Goal: Task Accomplishment & Management: Use online tool/utility

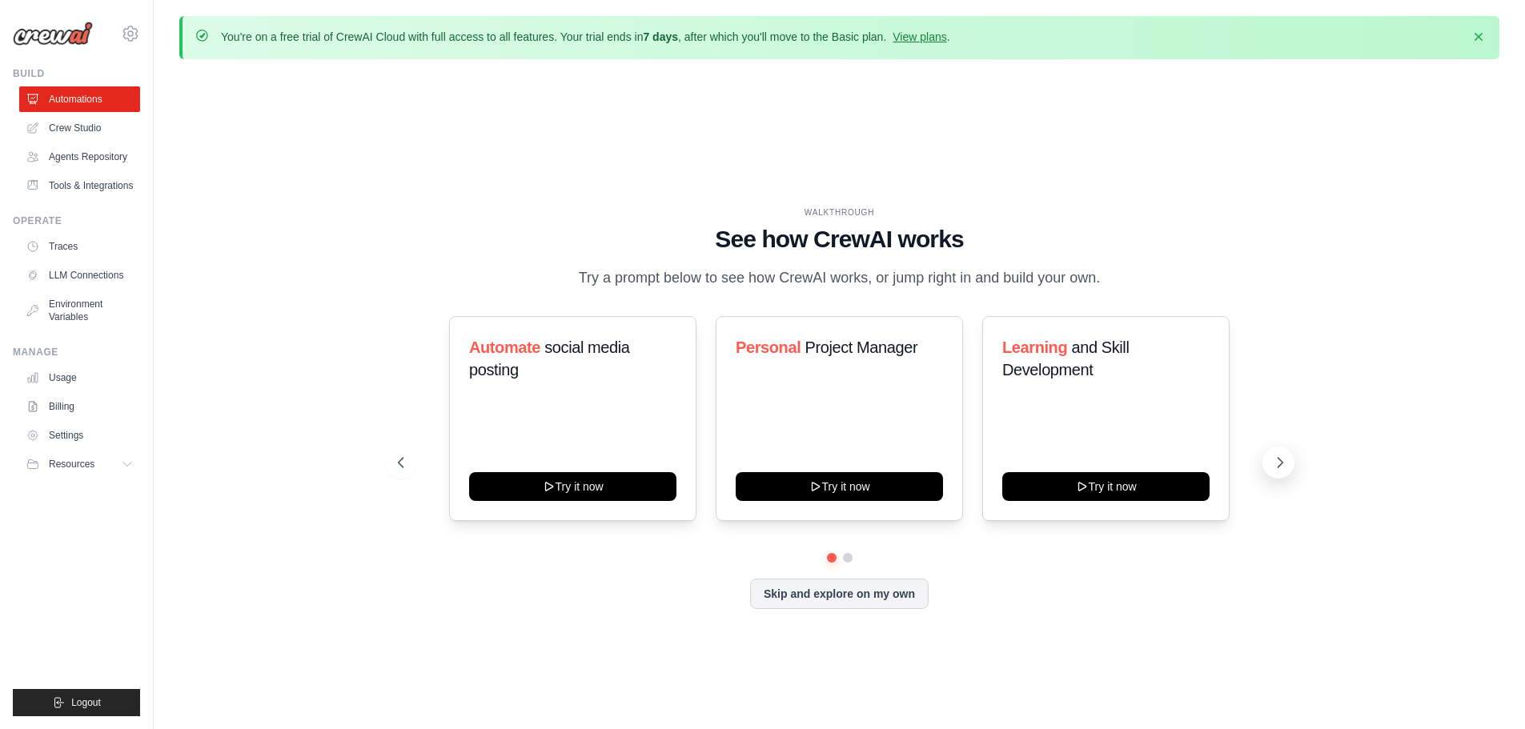
click at [1278, 455] on icon at bounding box center [1280, 463] width 16 height 16
click at [407, 455] on button at bounding box center [401, 463] width 32 height 32
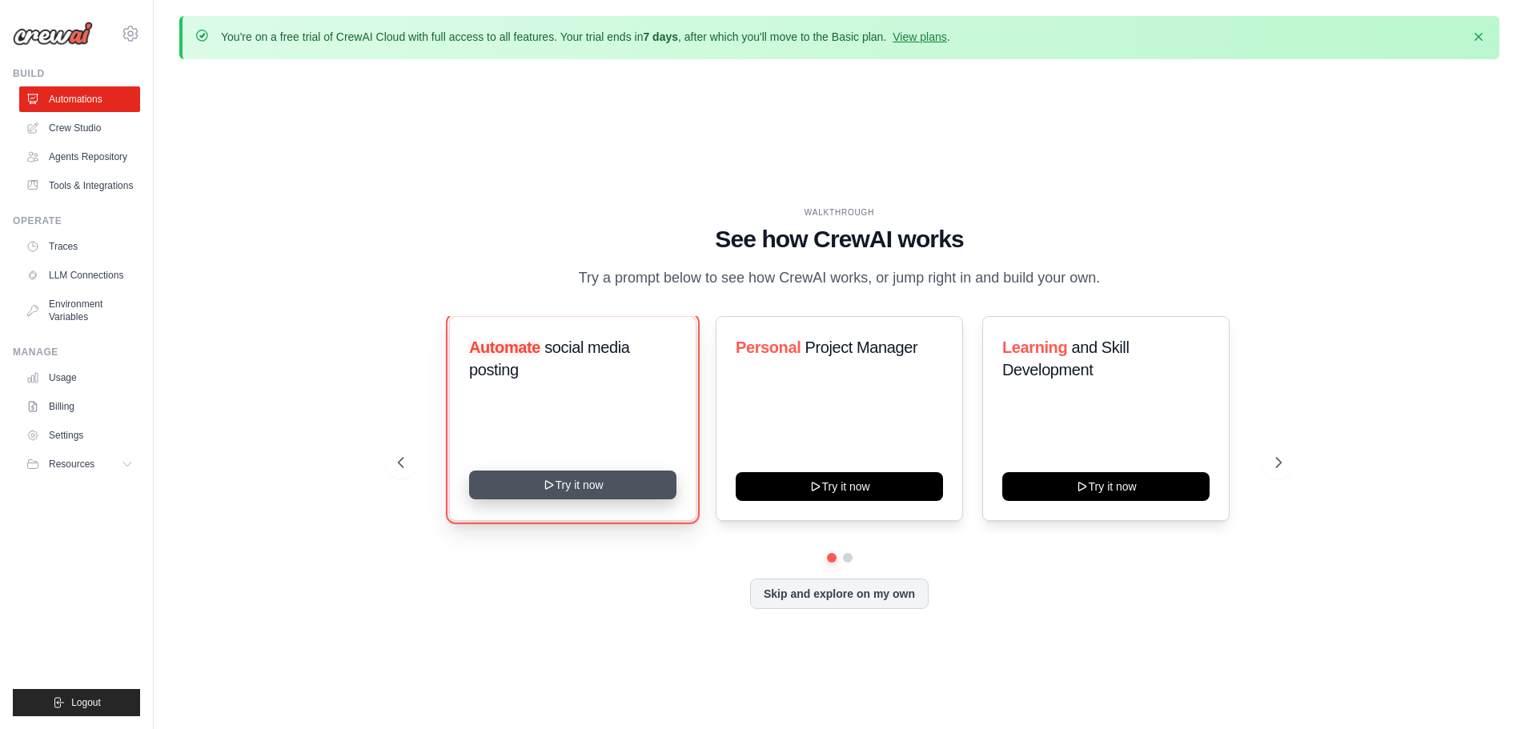
click at [601, 473] on button "Try it now" at bounding box center [572, 485] width 207 height 29
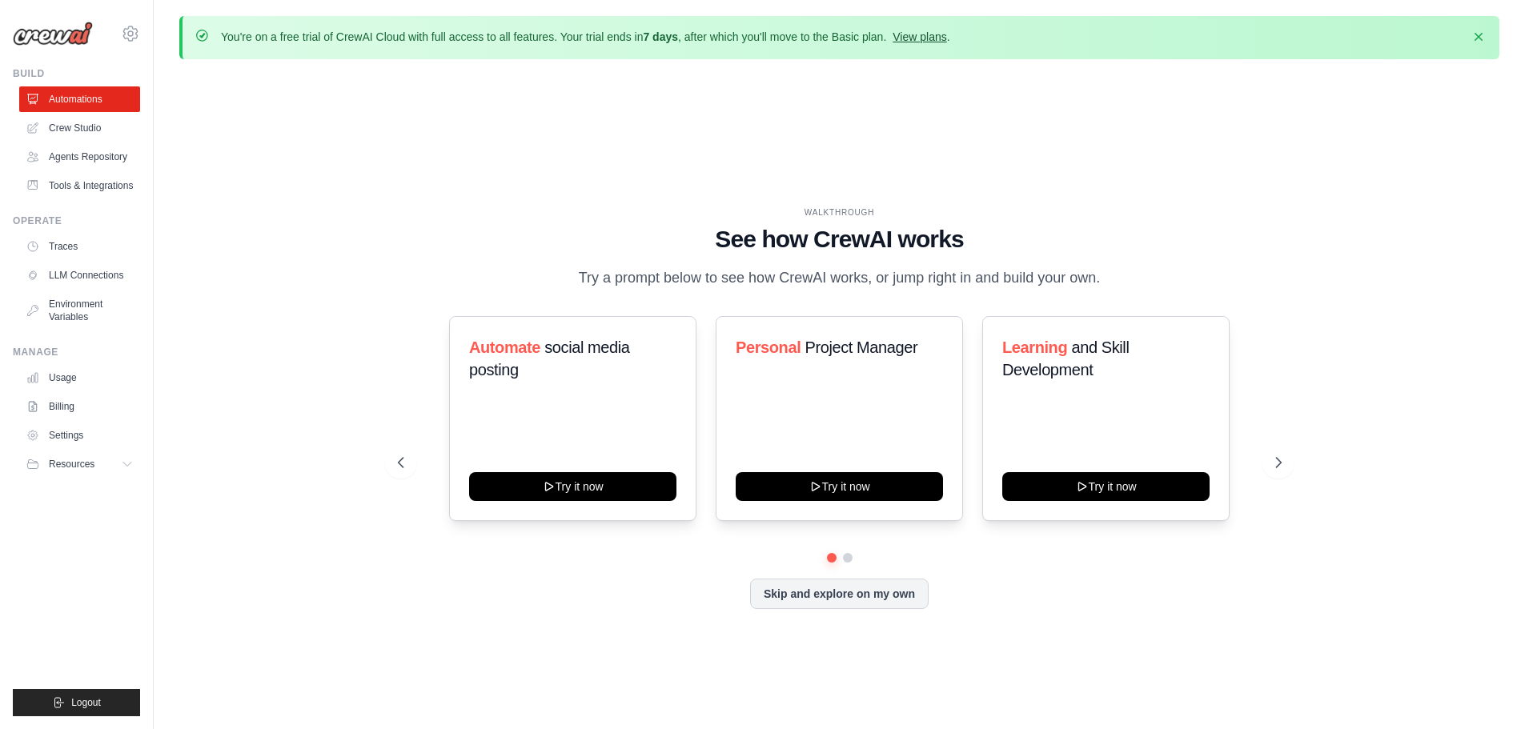
click at [916, 34] on link "View plans" at bounding box center [919, 36] width 54 height 13
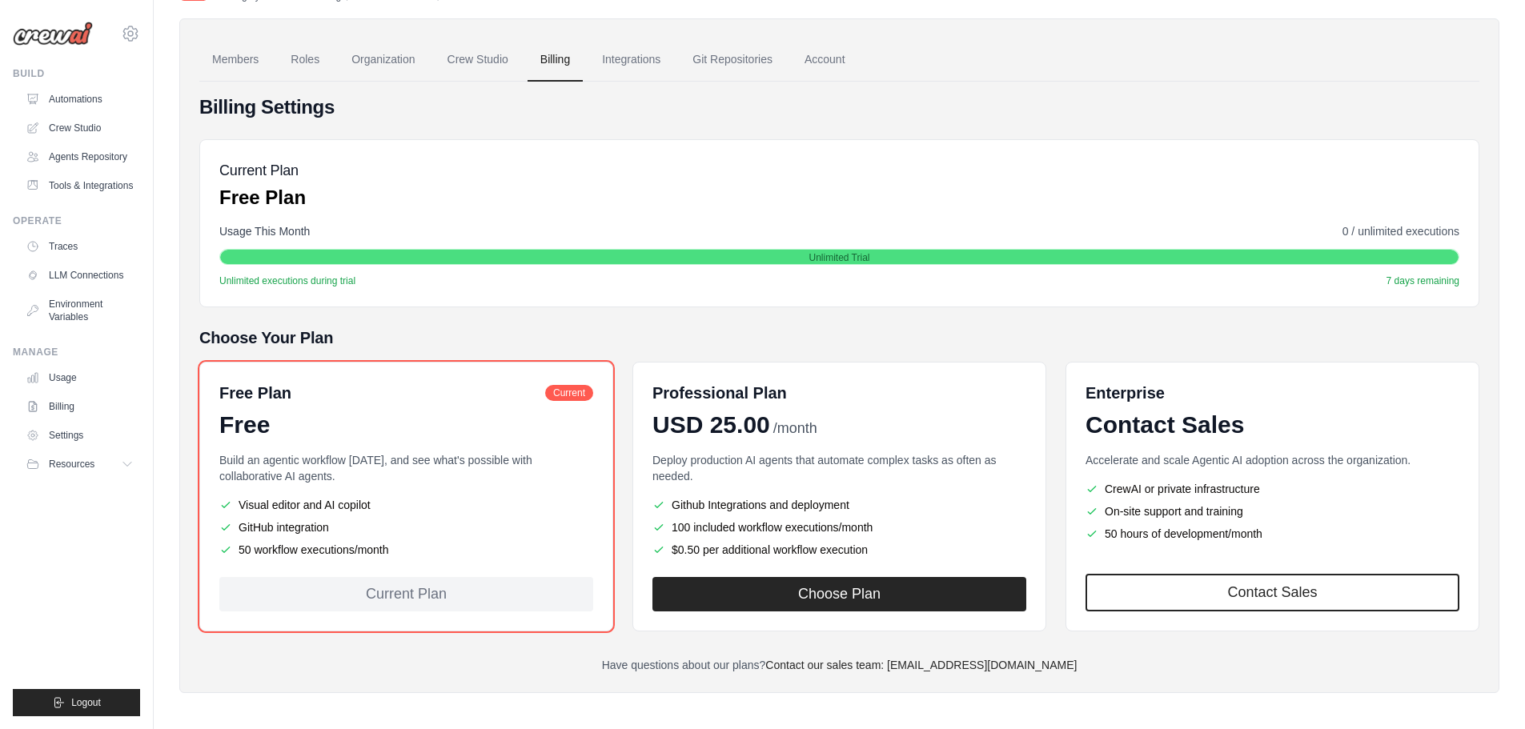
scroll to position [107, 0]
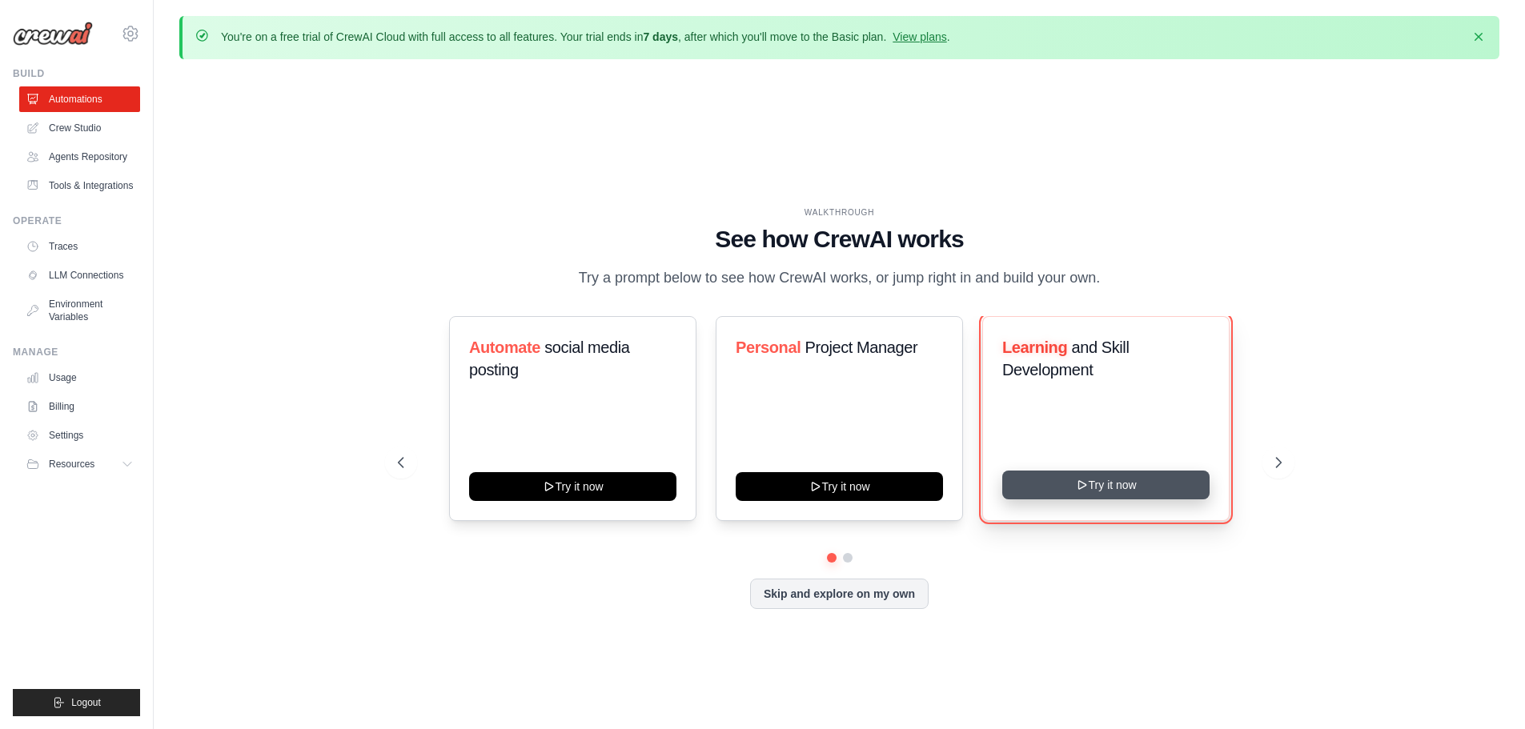
click at [1117, 476] on button "Try it now" at bounding box center [1105, 485] width 207 height 29
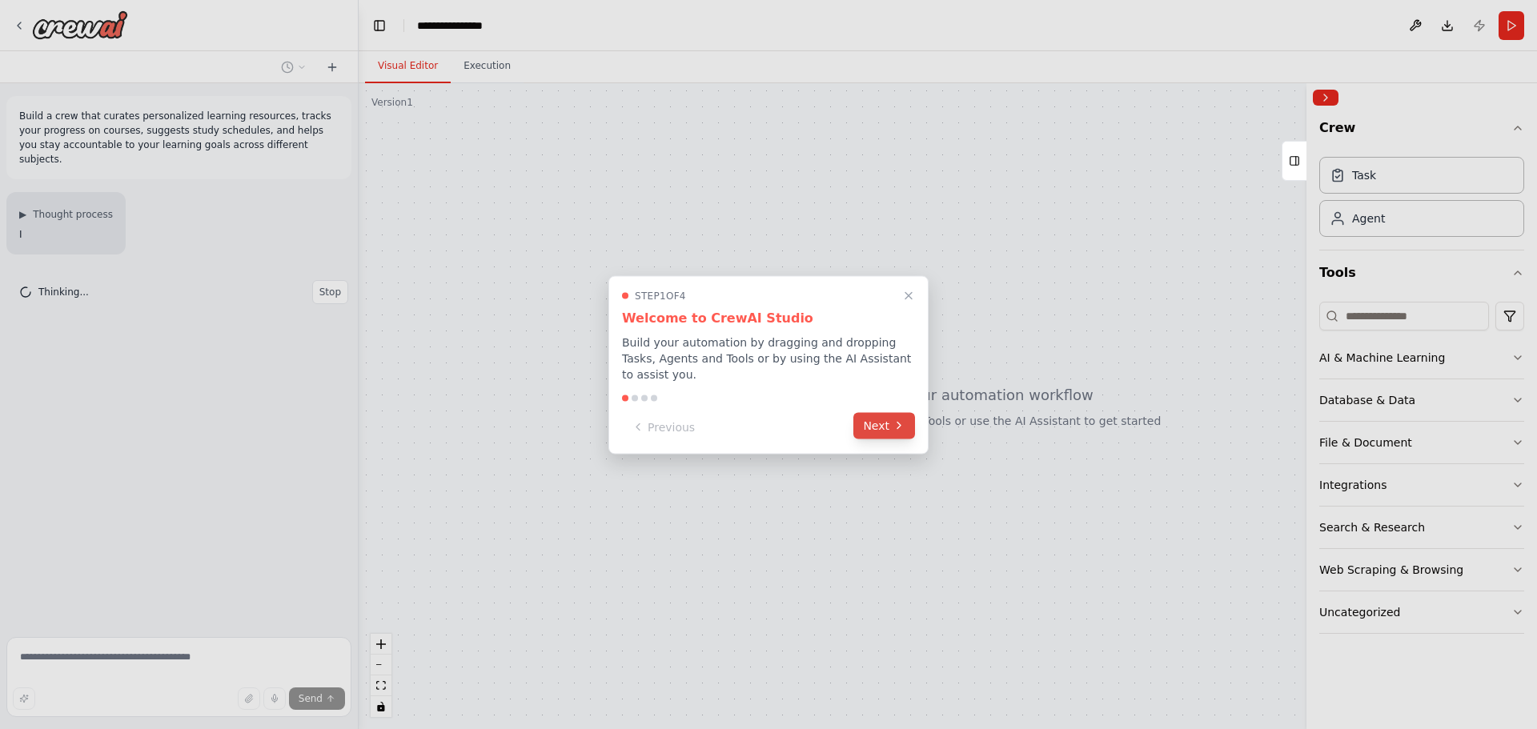
click at [869, 414] on button "Next" at bounding box center [884, 425] width 62 height 26
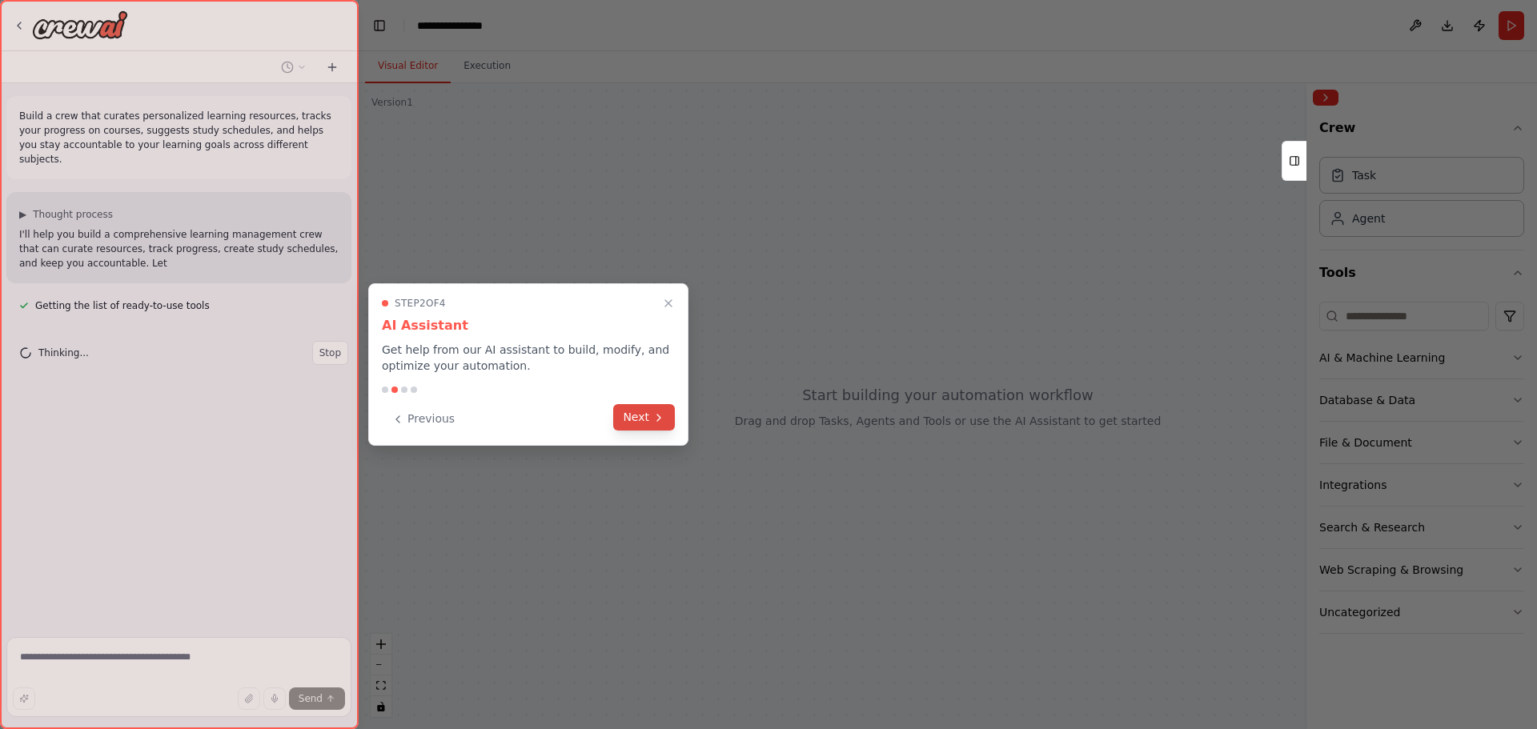
click at [638, 416] on button "Next" at bounding box center [644, 417] width 62 height 26
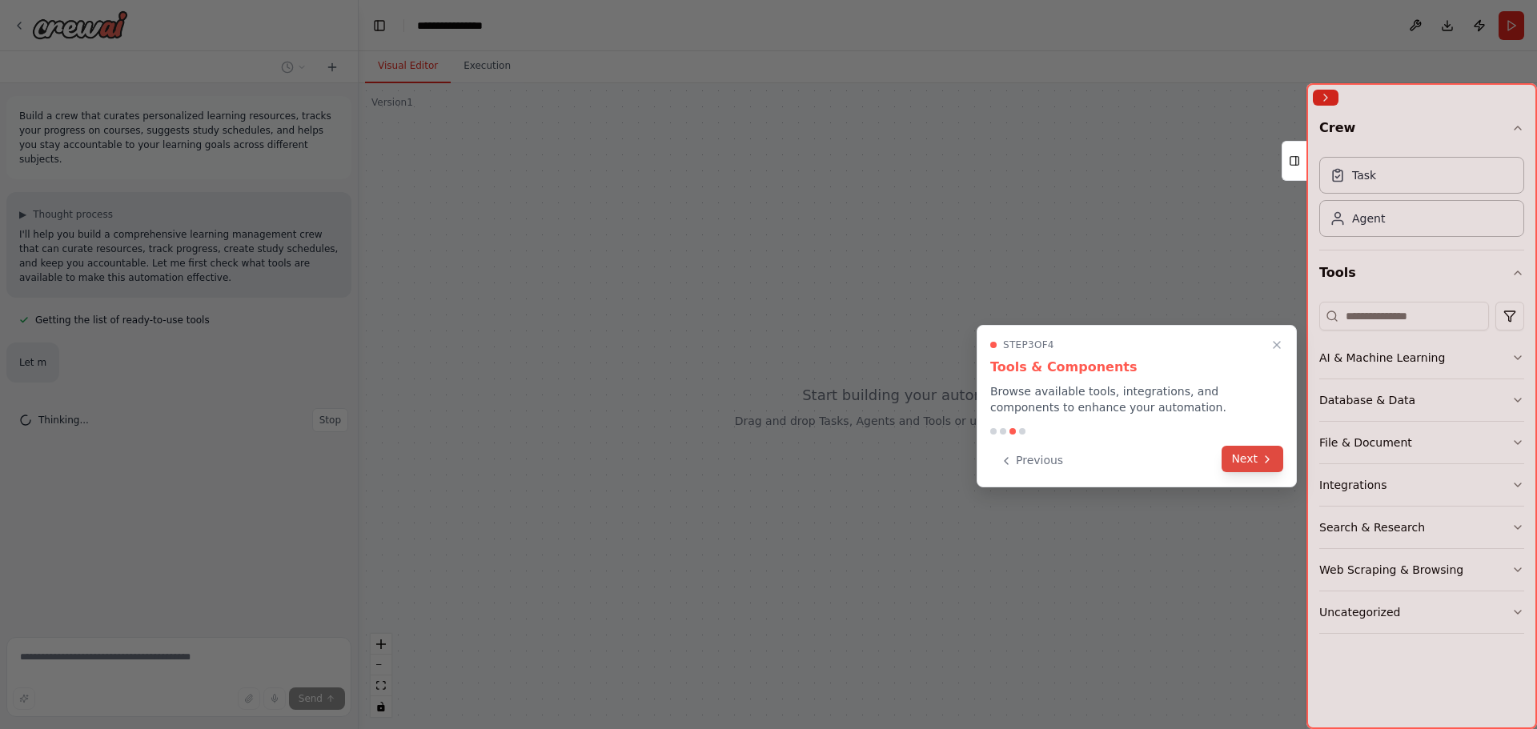
click at [1246, 450] on button "Next" at bounding box center [1252, 459] width 62 height 26
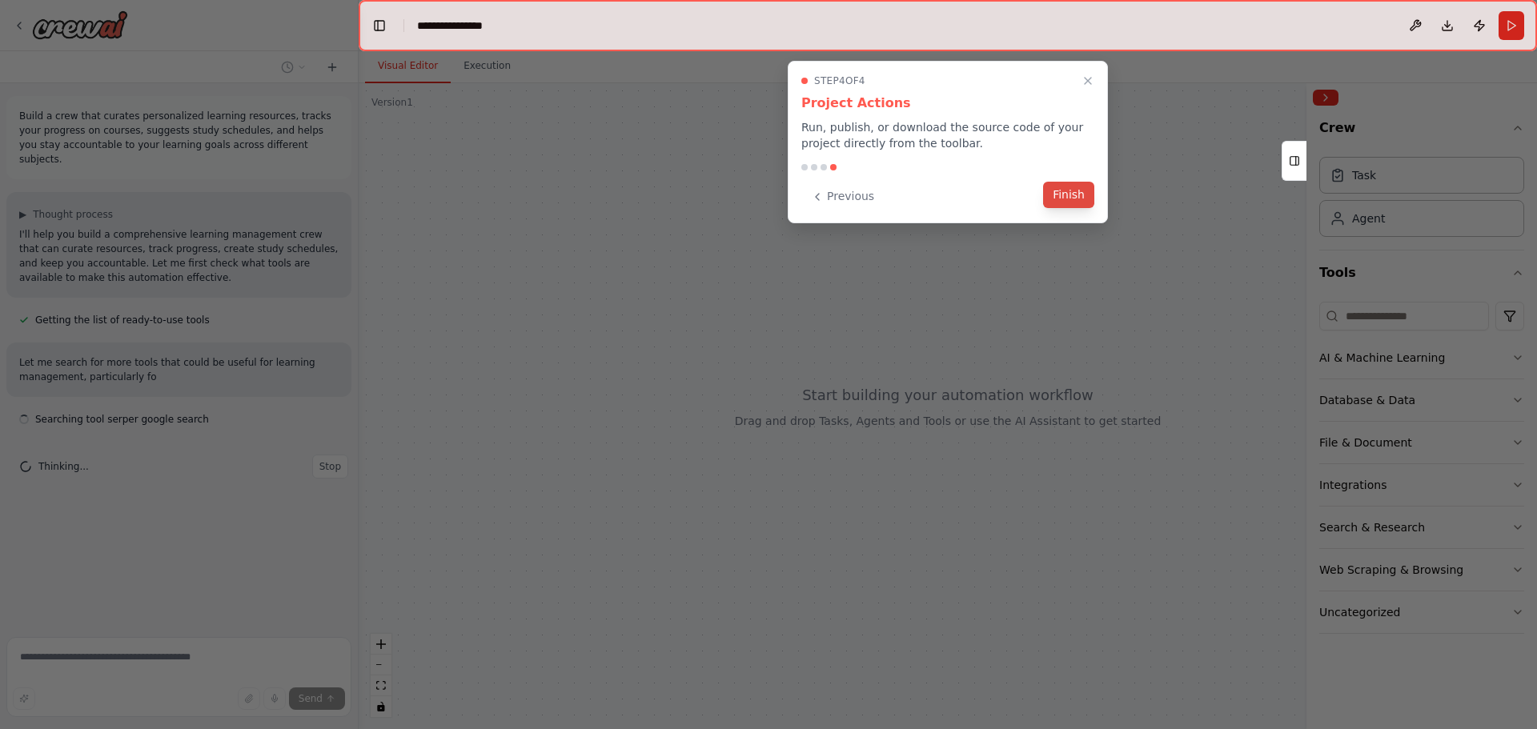
click at [1049, 198] on button "Finish" at bounding box center [1068, 195] width 51 height 26
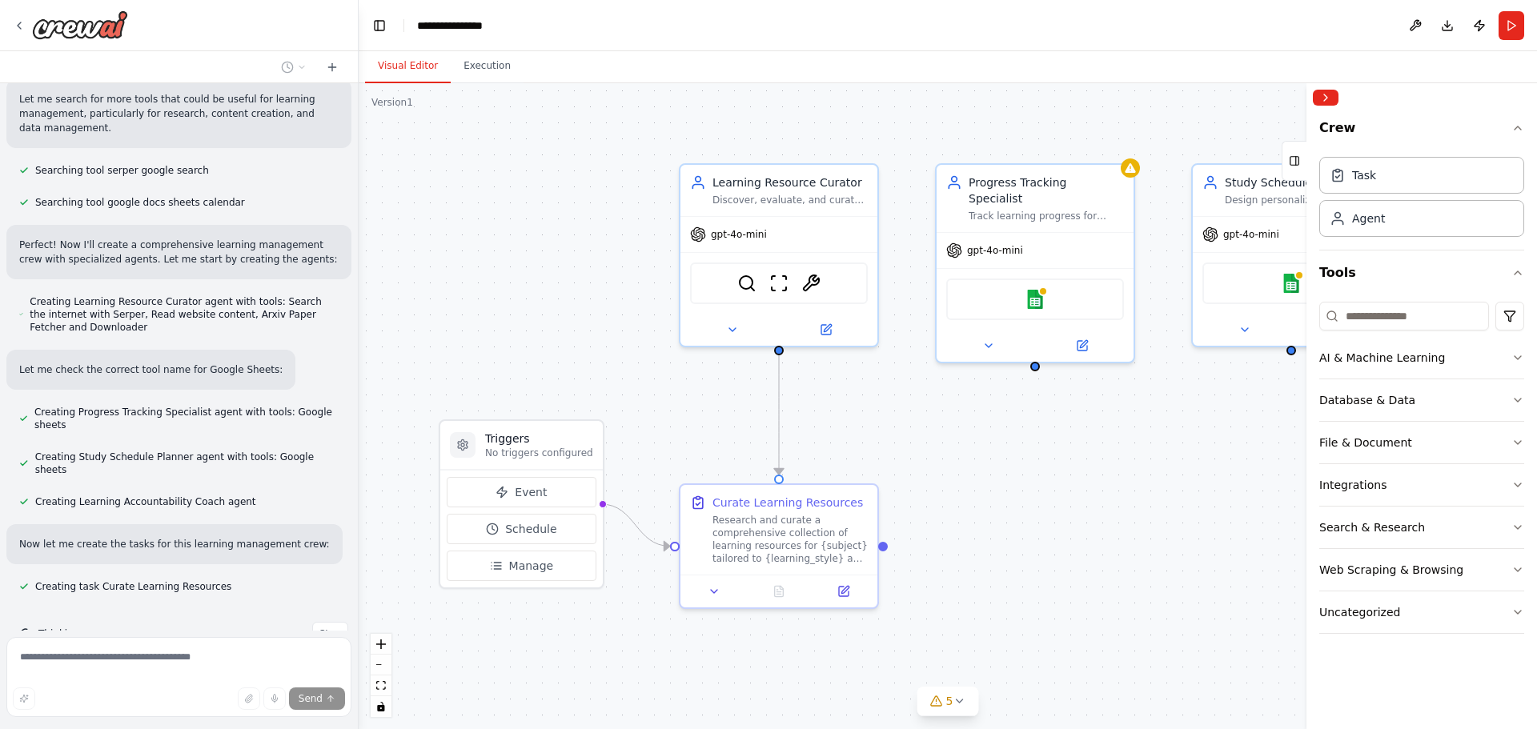
scroll to position [295, 0]
